Goal: Find specific page/section: Find specific page/section

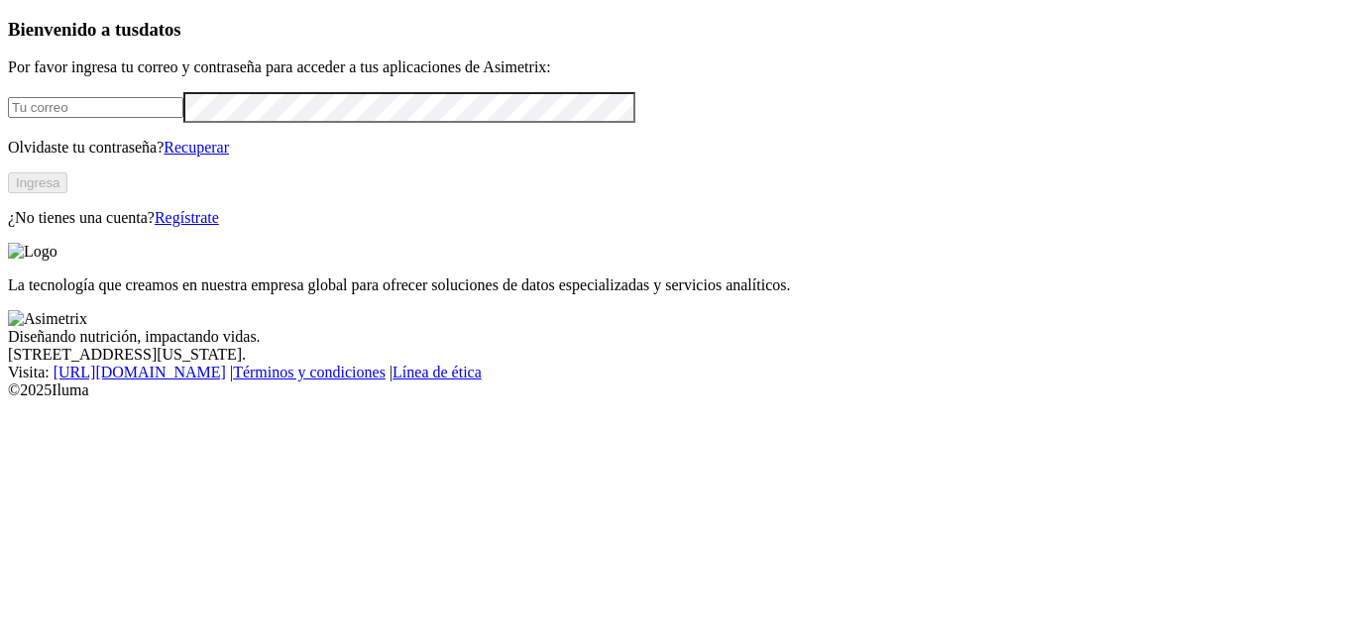
type input "[EMAIL_ADDRESS][DOMAIN_NAME]"
click at [67, 193] on button "Ingresa" at bounding box center [37, 182] width 59 height 21
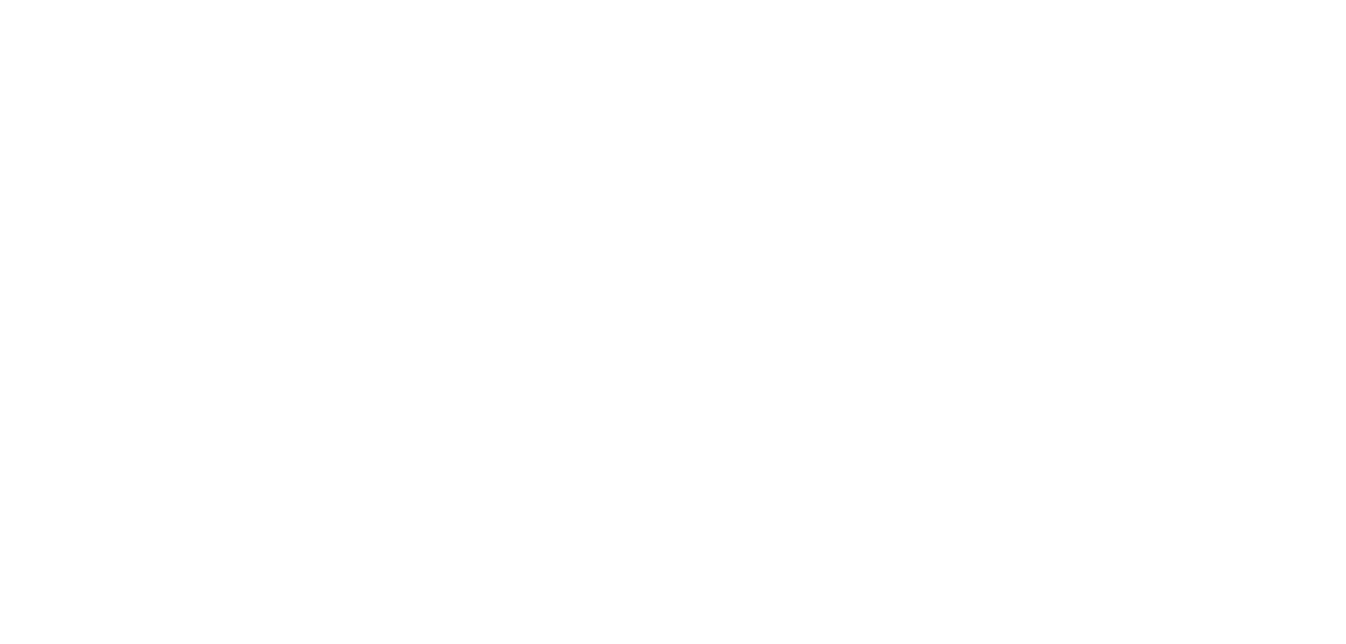
click at [25, 374] on icon at bounding box center [38, 404] width 61 height 61
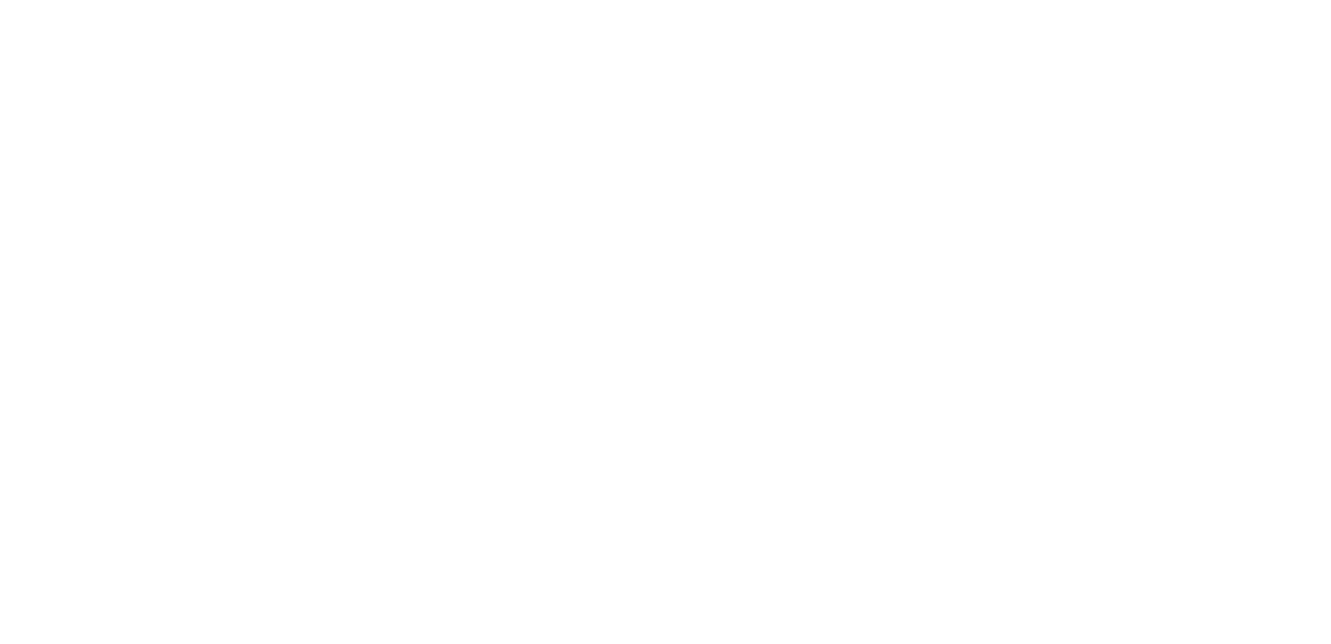
drag, startPoint x: 1289, startPoint y: 154, endPoint x: 1303, endPoint y: 157, distance: 15.2
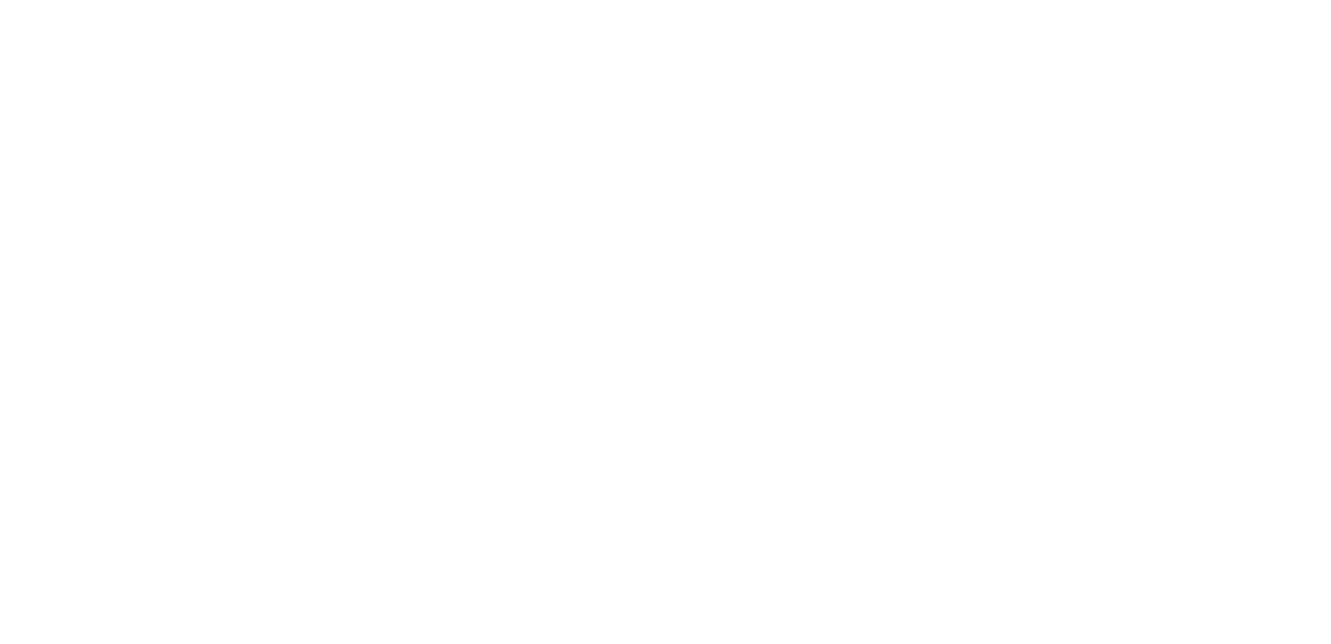
scroll to position [0, 0]
